Goal: Information Seeking & Learning: Understand process/instructions

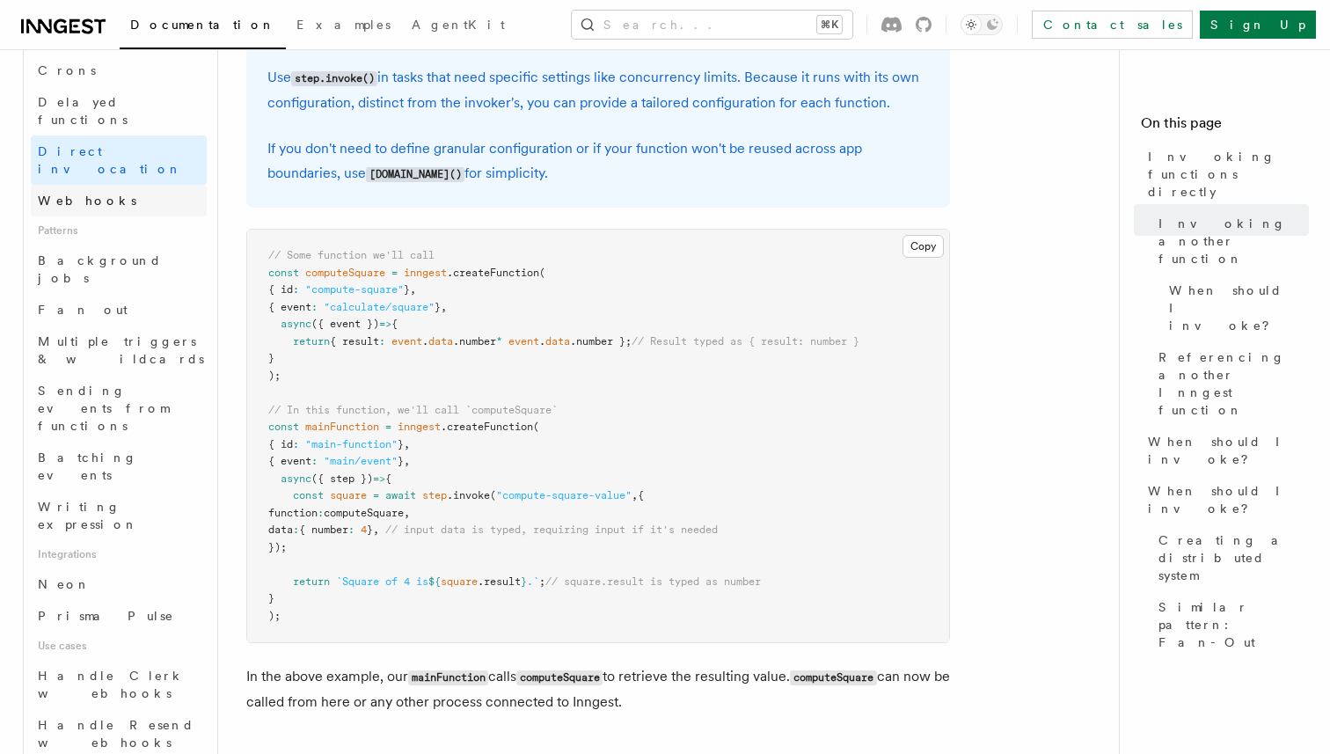
scroll to position [704, 0]
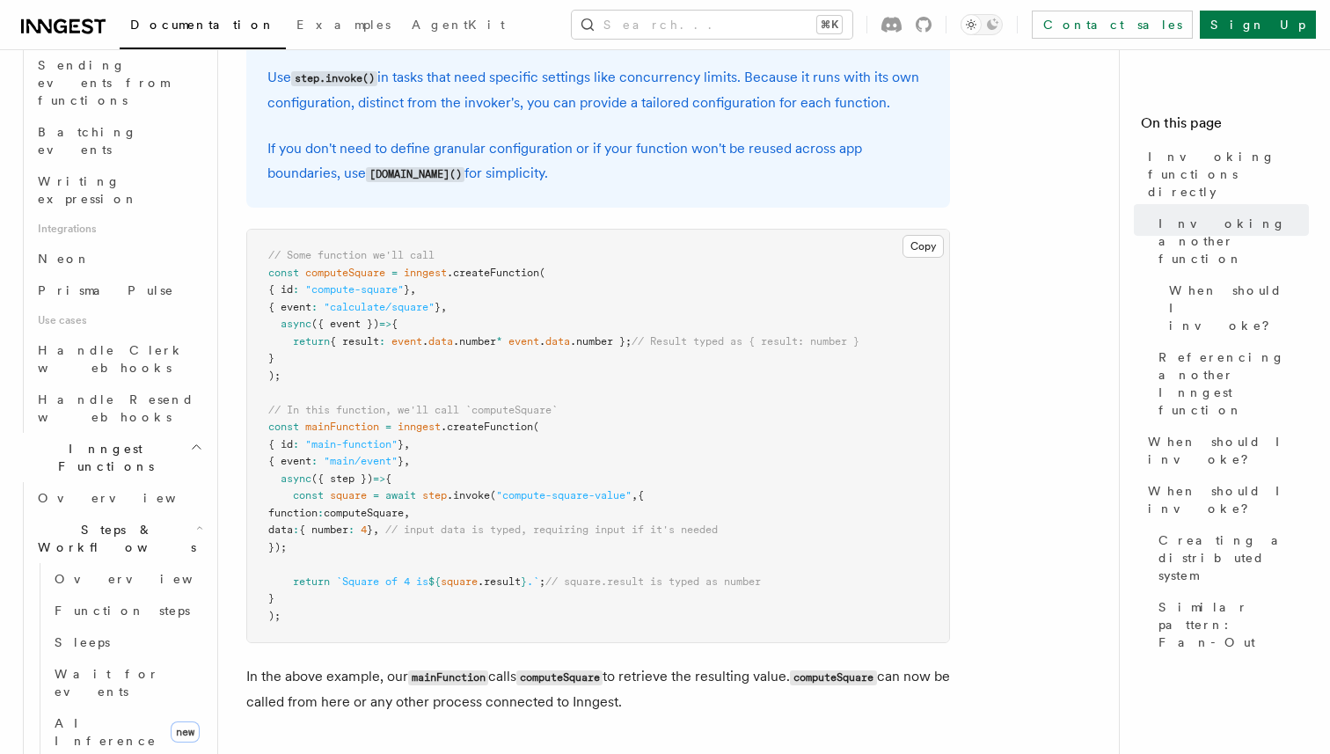
scroll to position [1053, 0]
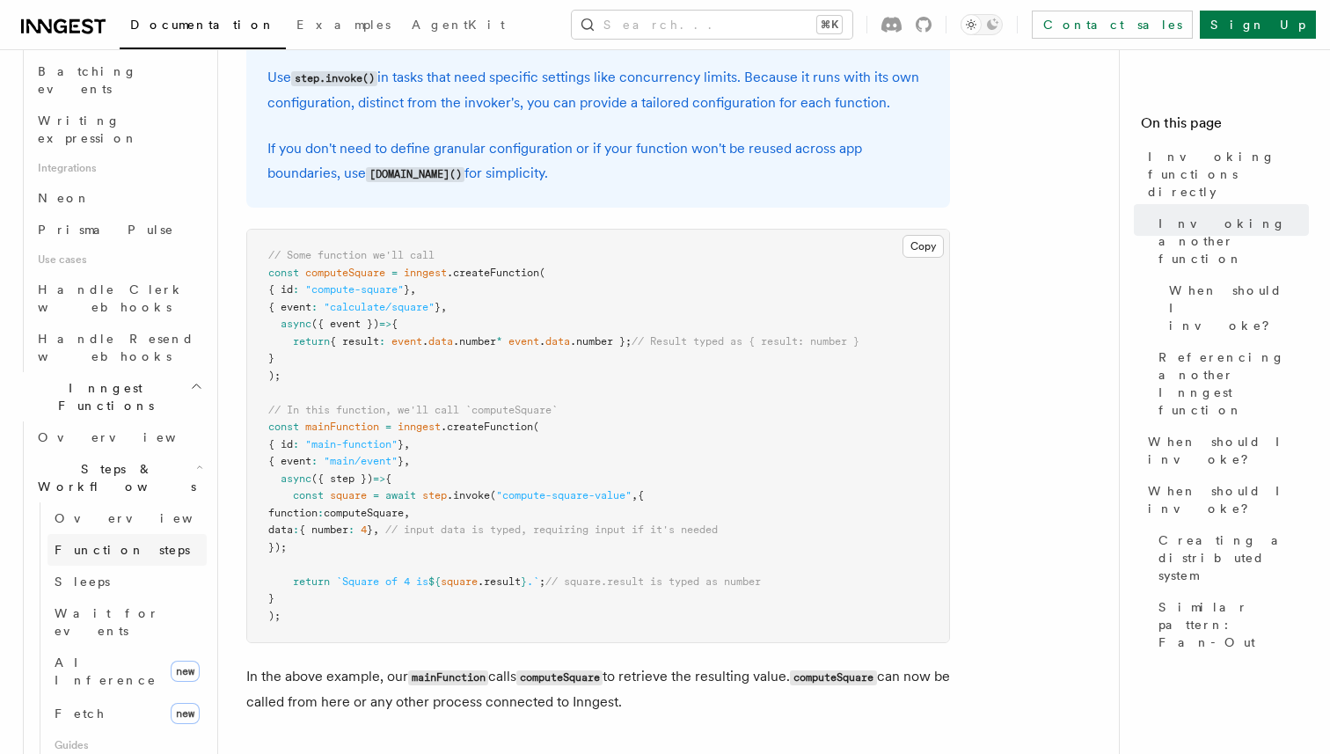
click at [157, 534] on link "Function steps" at bounding box center [126, 550] width 159 height 32
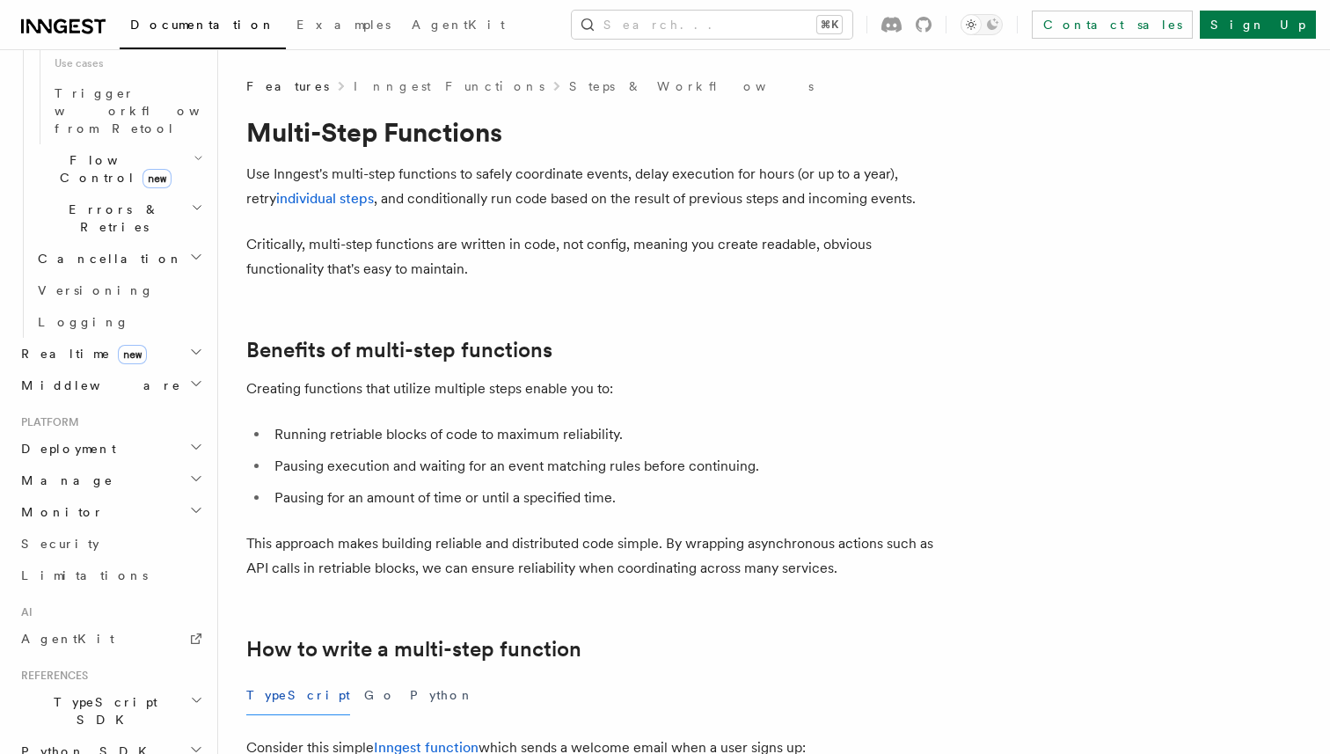
scroll to position [1129, 0]
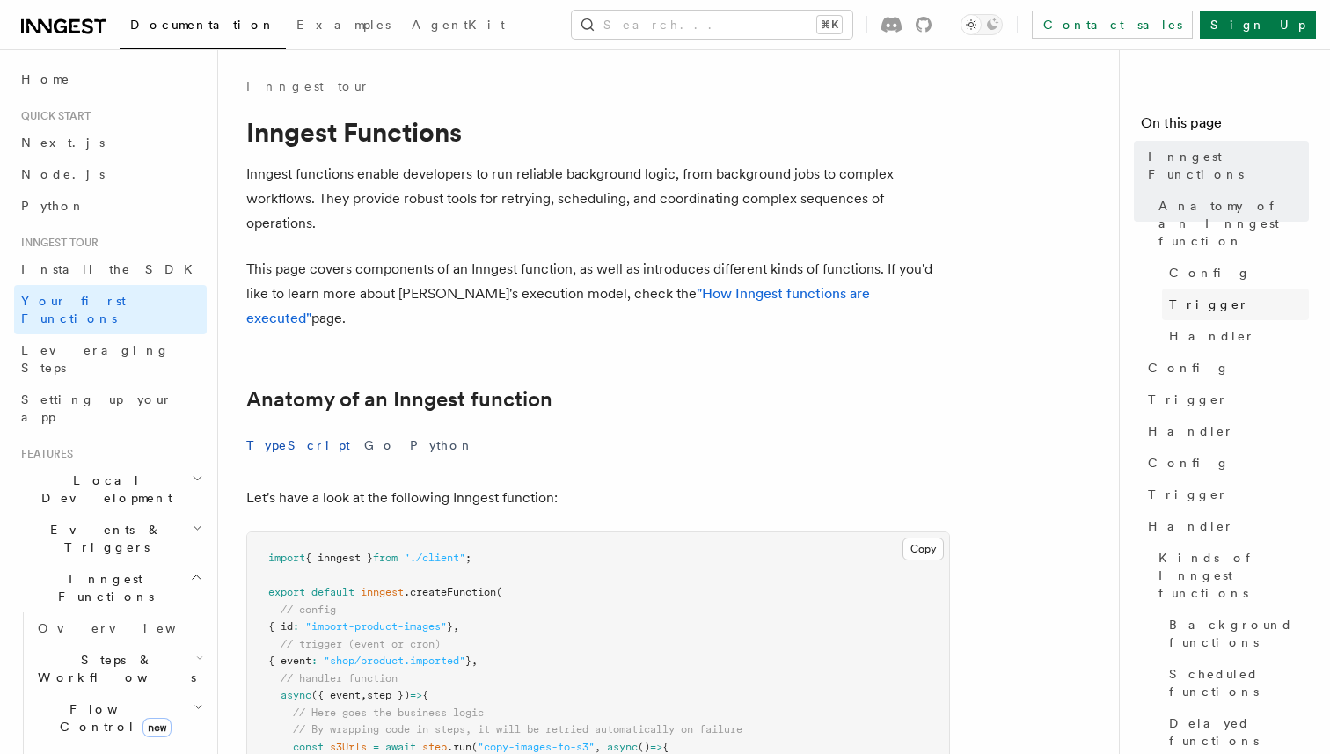
scroll to position [48, 0]
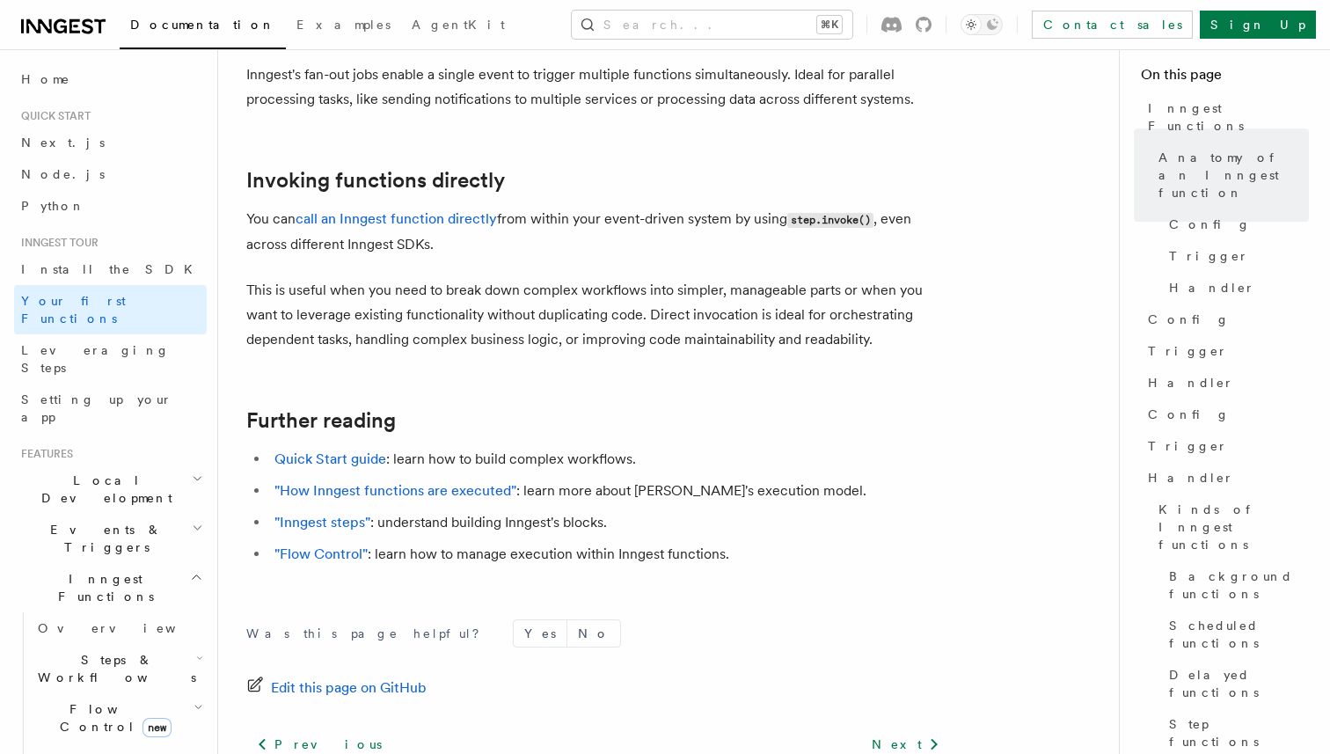
scroll to position [3488, 0]
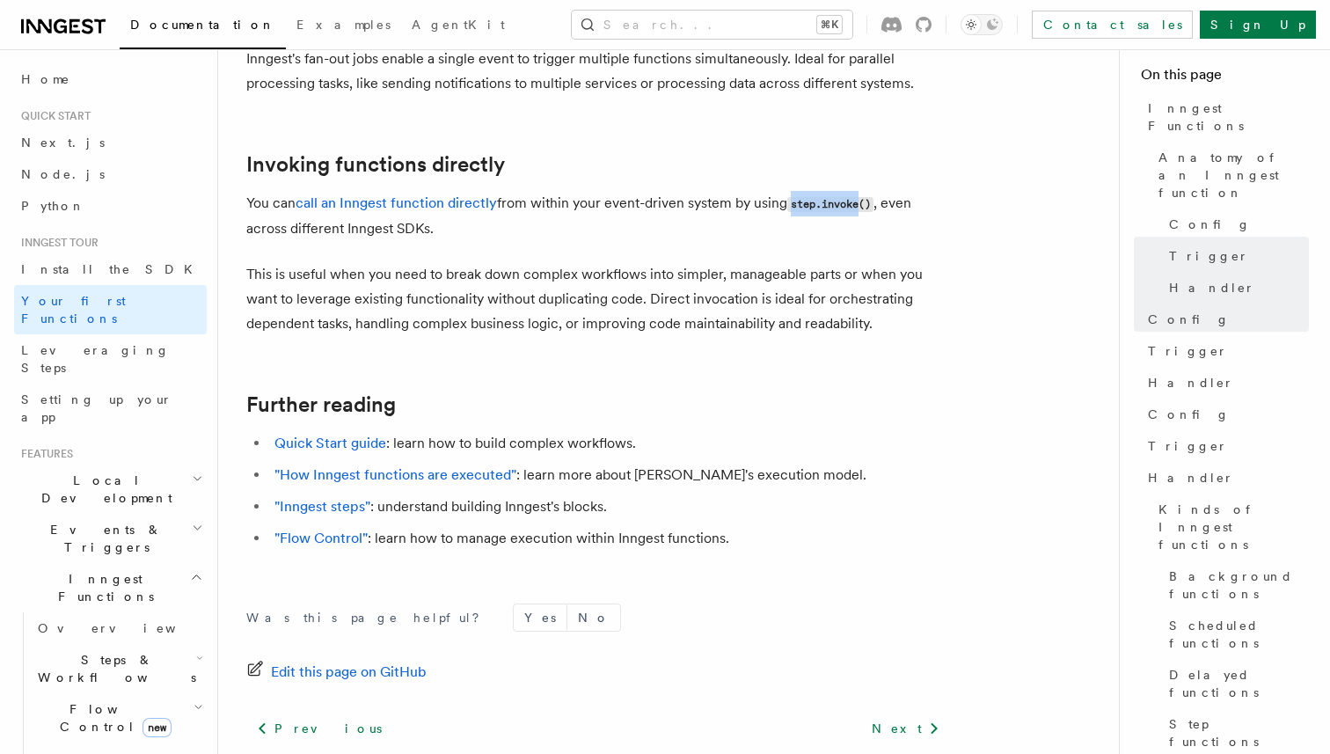
drag, startPoint x: 866, startPoint y: 139, endPoint x: 793, endPoint y: 140, distance: 72.1
click at [793, 197] on code "step.invoke()" at bounding box center [830, 204] width 86 height 15
copy code "step.invoke"
